Goal: Transaction & Acquisition: Purchase product/service

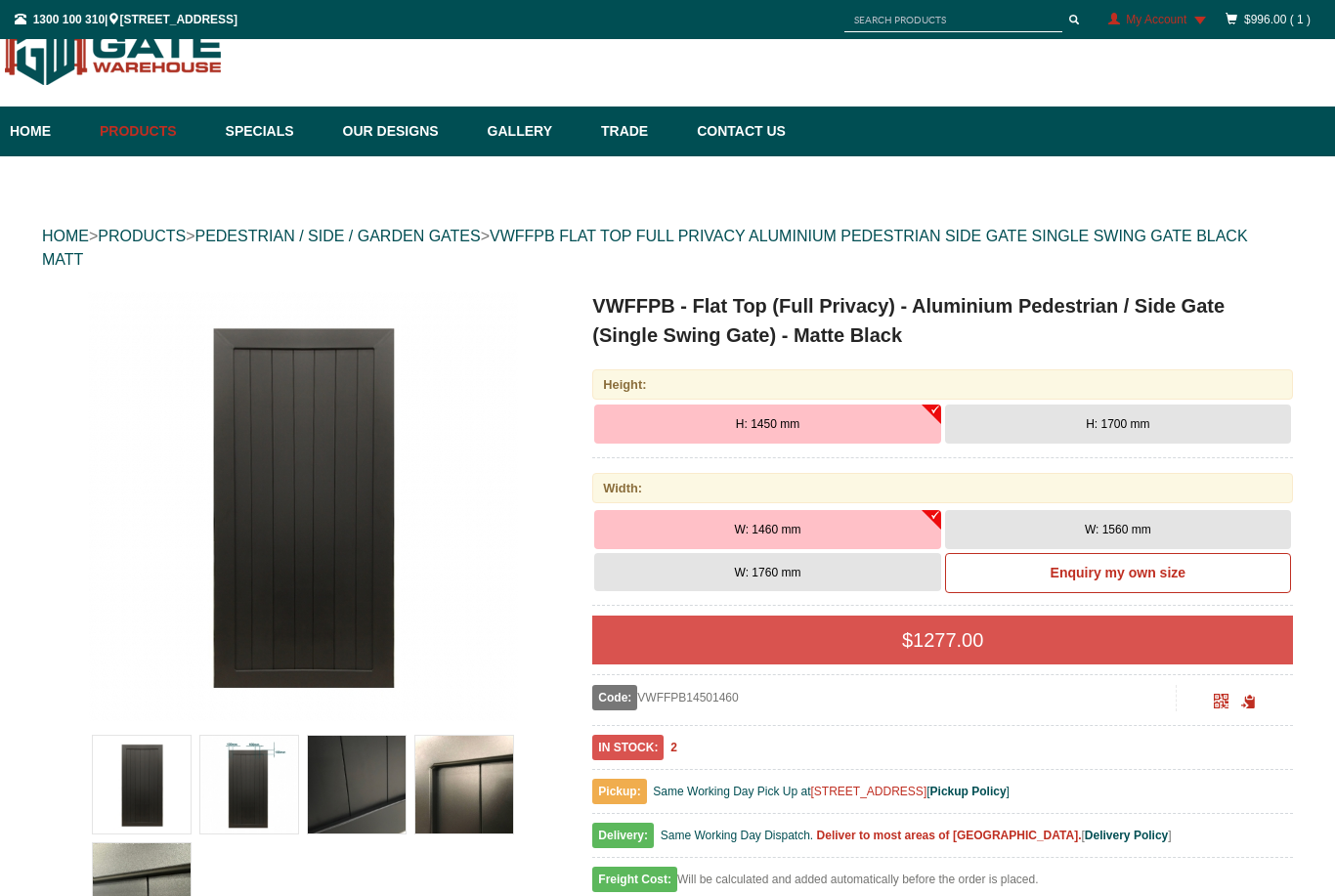
scroll to position [49, 0]
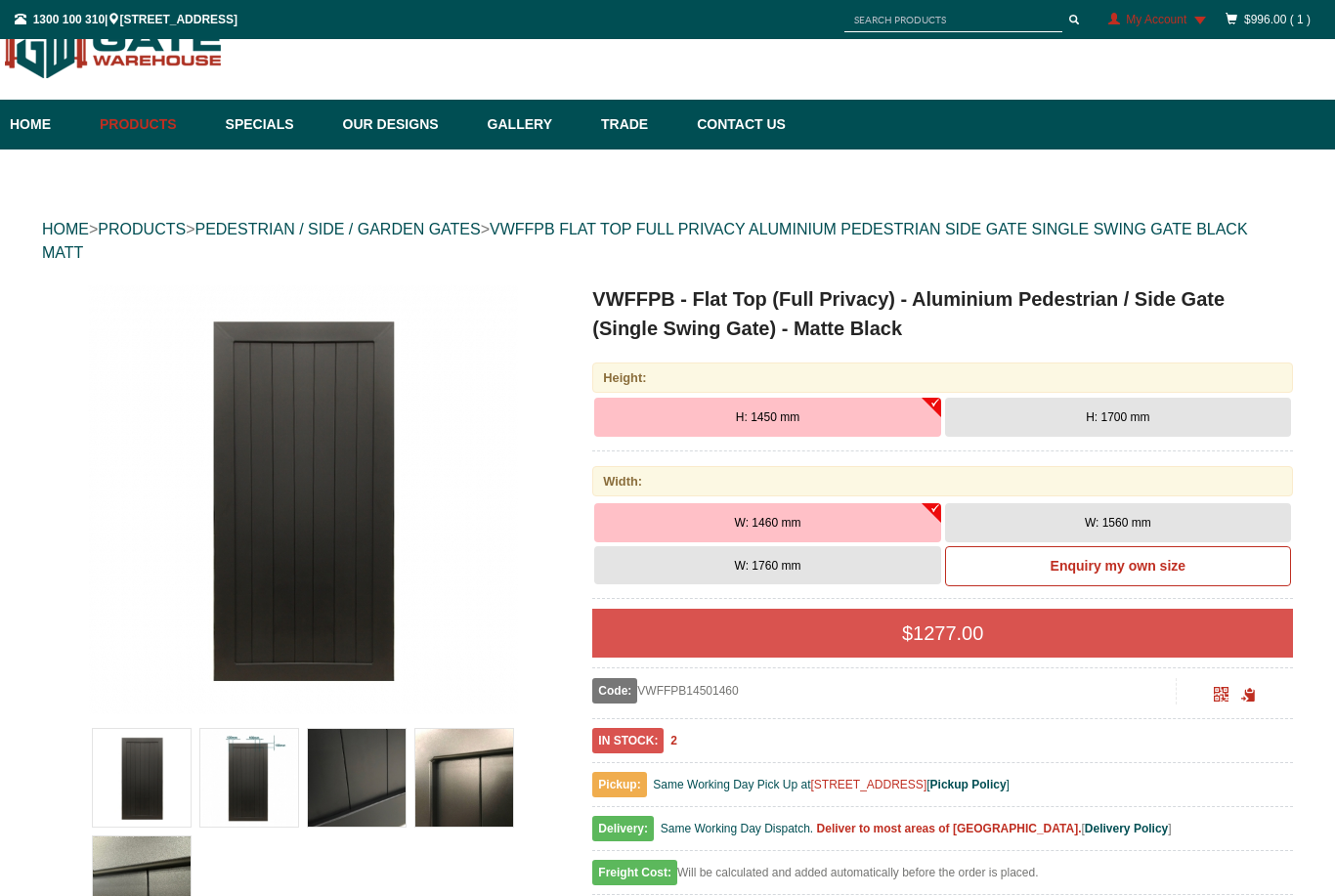
click at [1164, 18] on span "My Account" at bounding box center [1156, 20] width 61 height 14
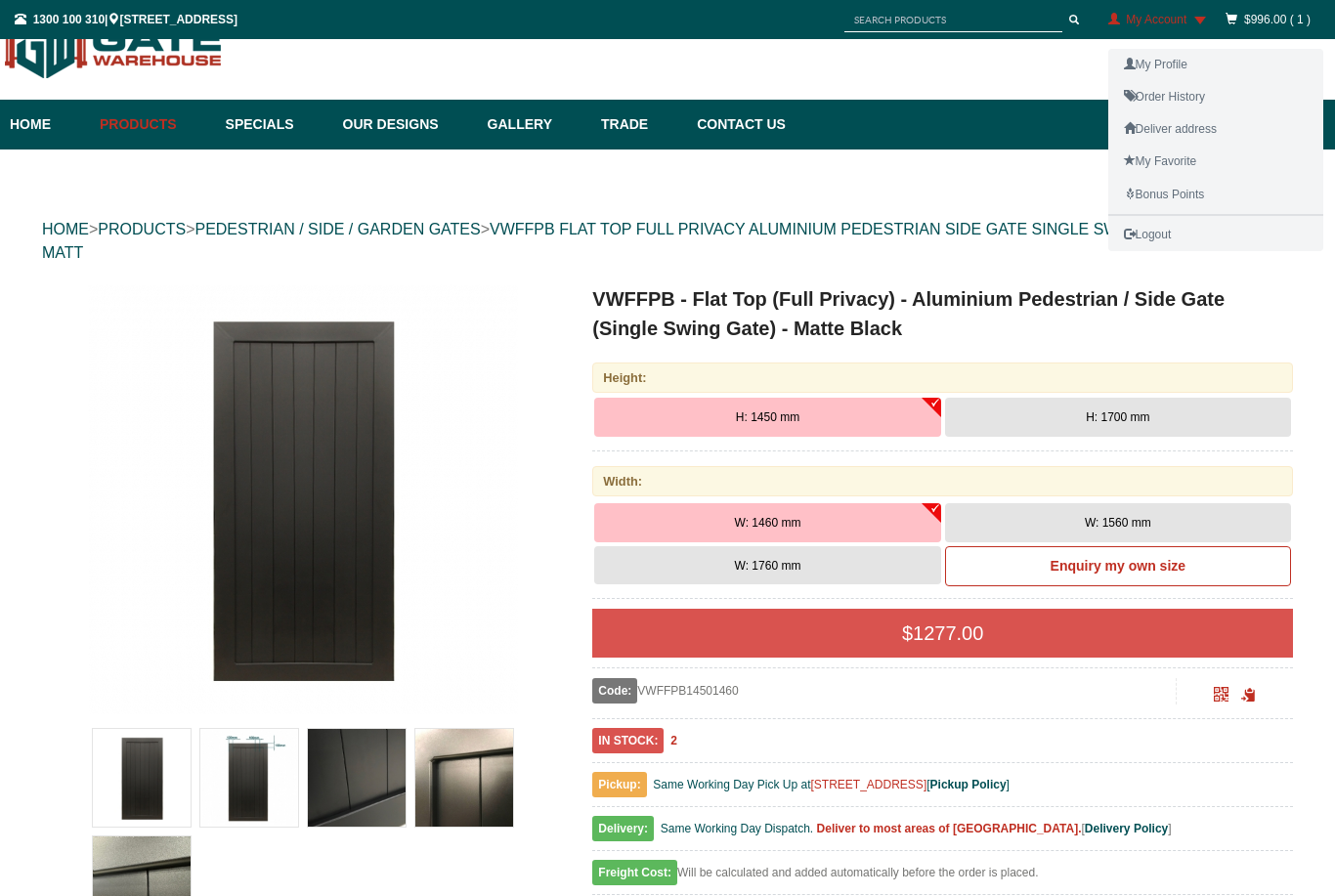
click at [1275, 13] on div at bounding box center [667, 448] width 1335 height 896
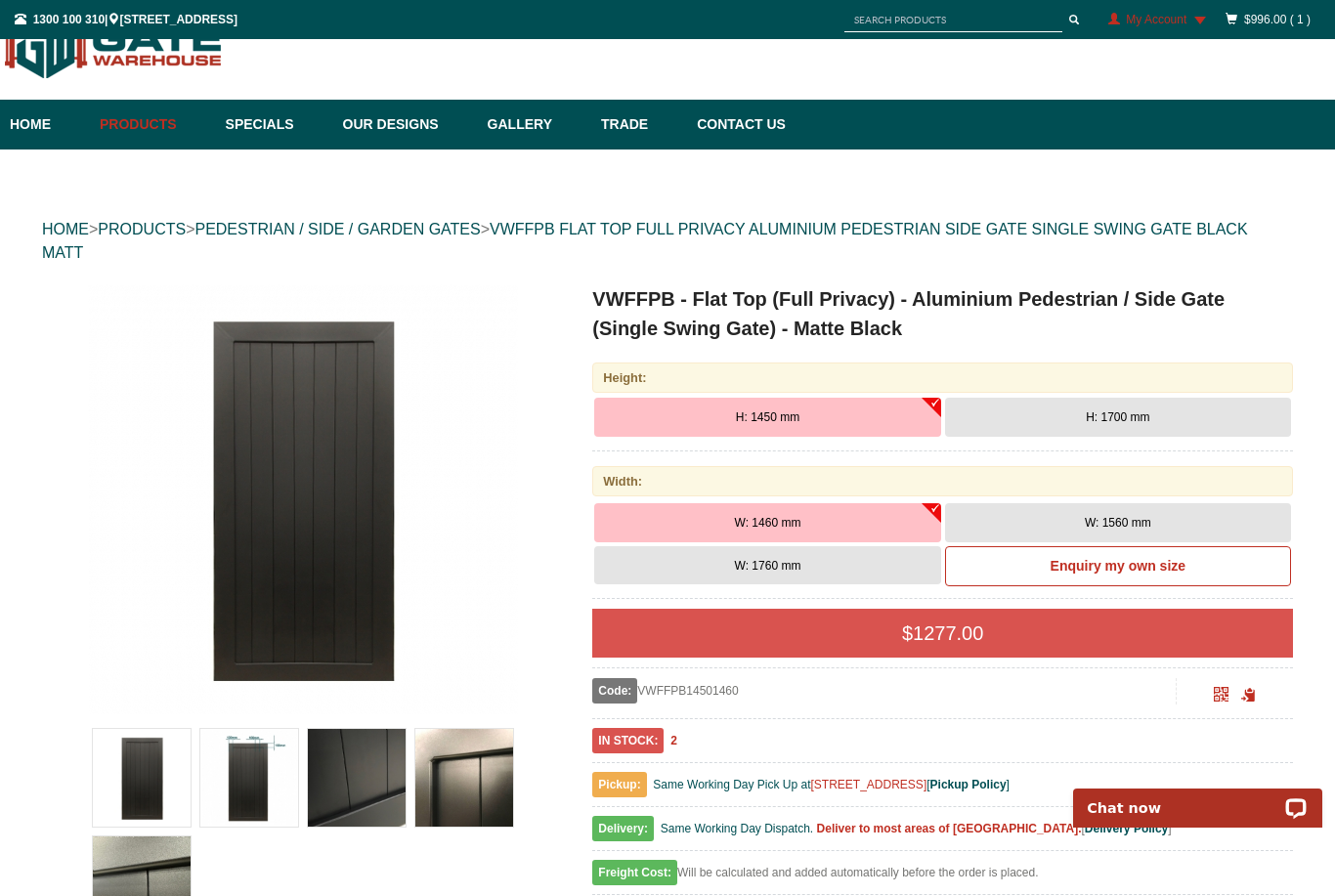
scroll to position [0, 0]
click at [1273, 20] on link "$996.00 ( 1 )" at bounding box center [1277, 20] width 66 height 14
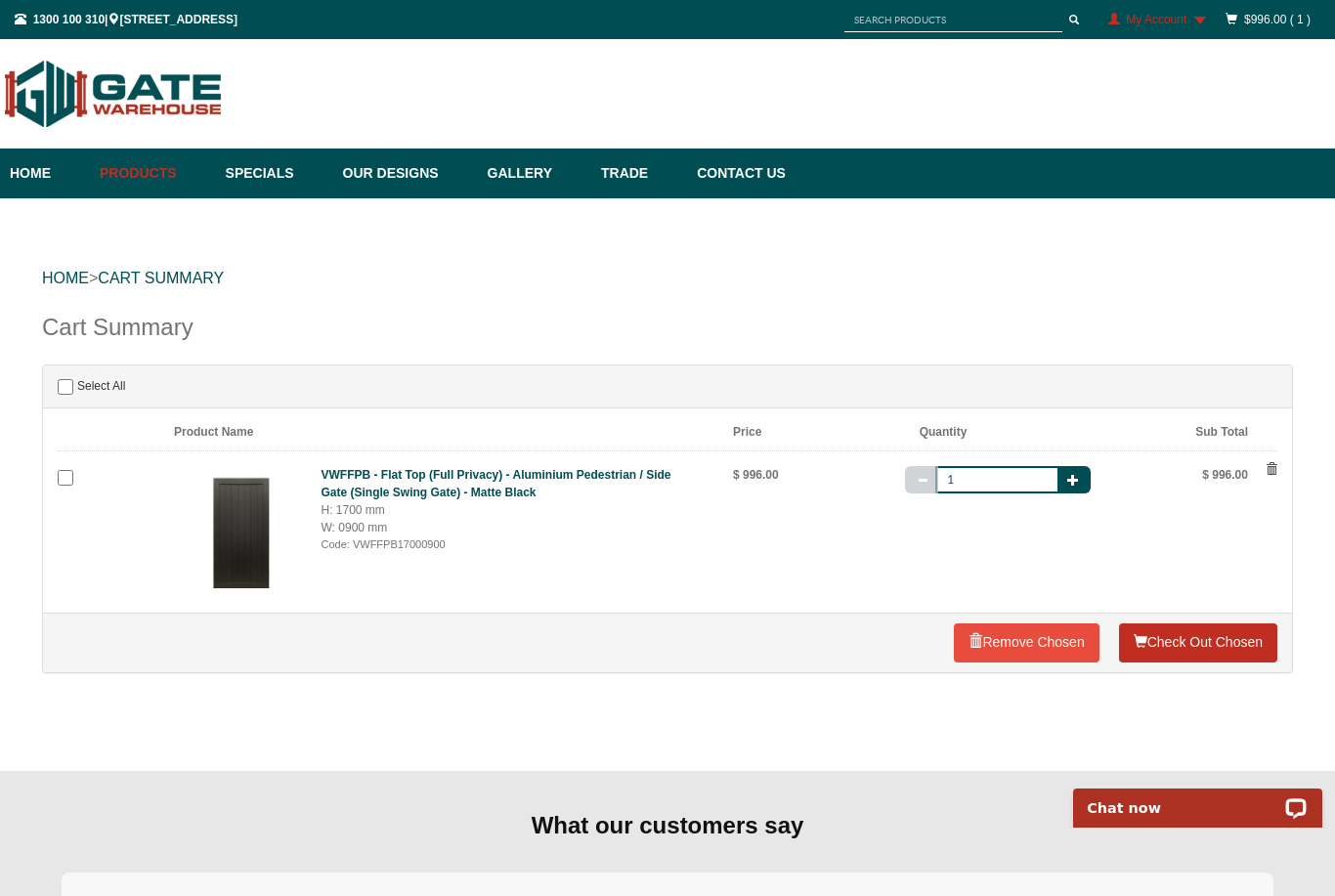
click at [1217, 650] on link "Check Out Chosen" at bounding box center [1198, 642] width 158 height 39
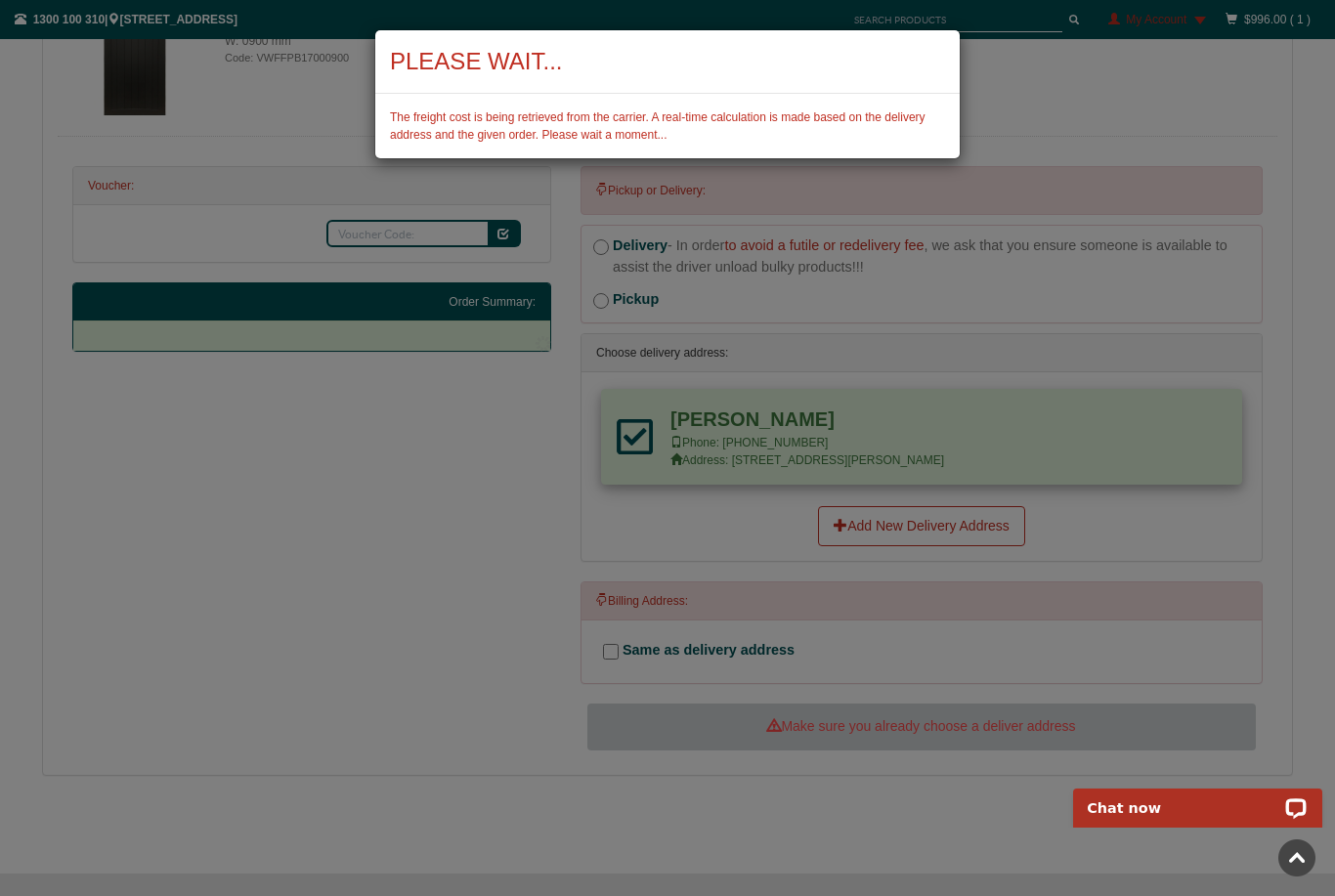
click at [971, 80] on div "Please Wait... The freight cost is being retrieved from the carrier. A real-tim…" at bounding box center [667, 448] width 1335 height 896
